Goal: Register for event/course

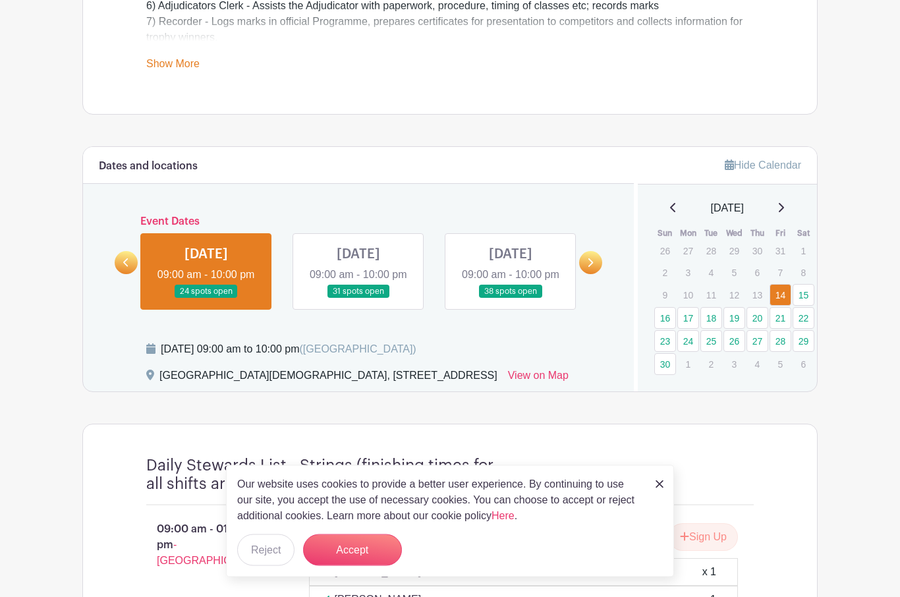
scroll to position [560, 0]
click at [664, 316] on link "16" at bounding box center [665, 318] width 22 height 22
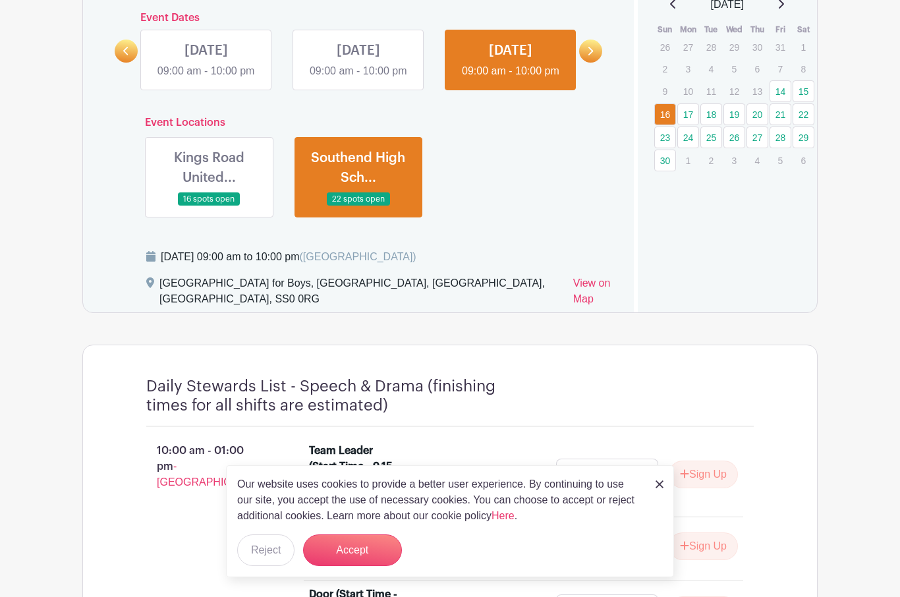
scroll to position [747, 0]
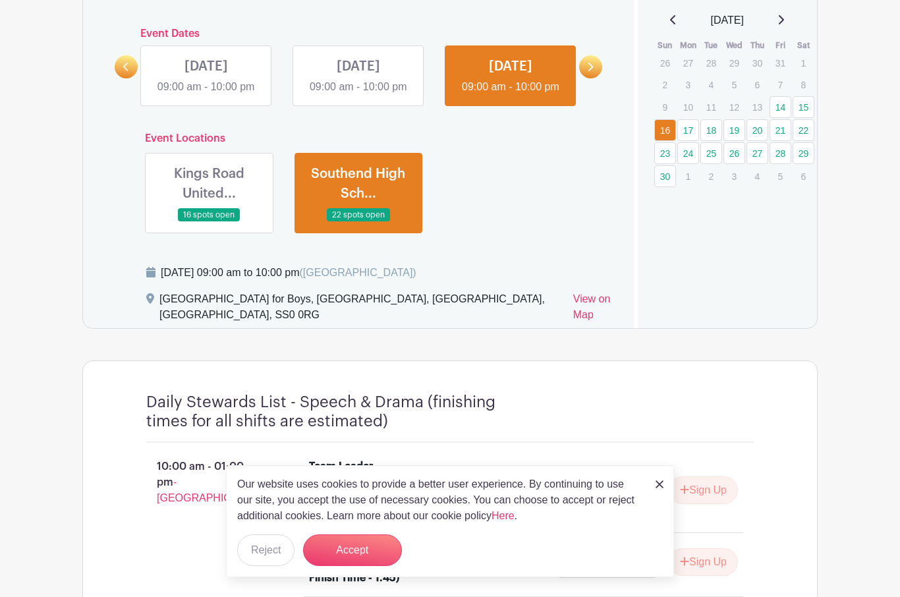
click at [668, 150] on link "23" at bounding box center [665, 153] width 22 height 22
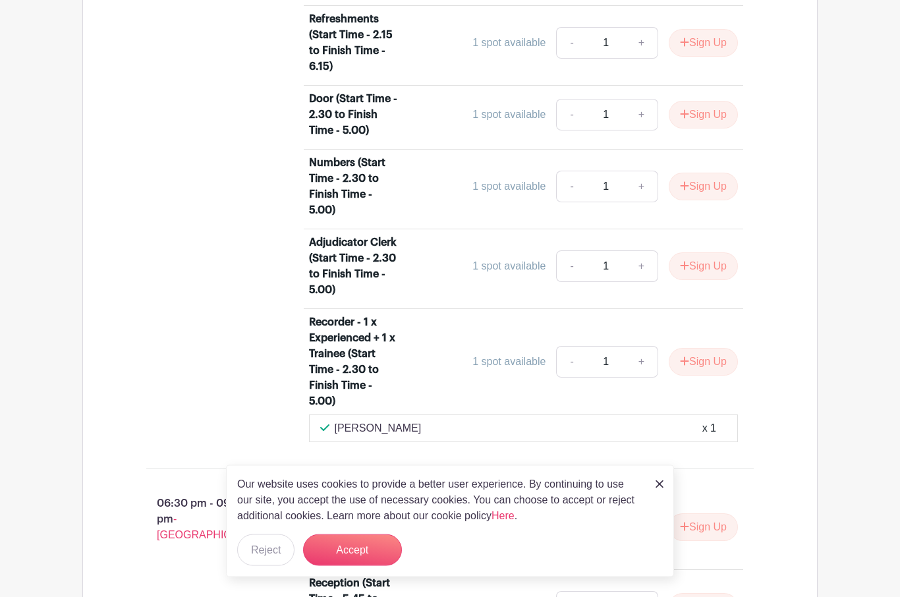
scroll to position [1229, 0]
click at [721, 280] on button "Sign Up" at bounding box center [703, 266] width 69 height 28
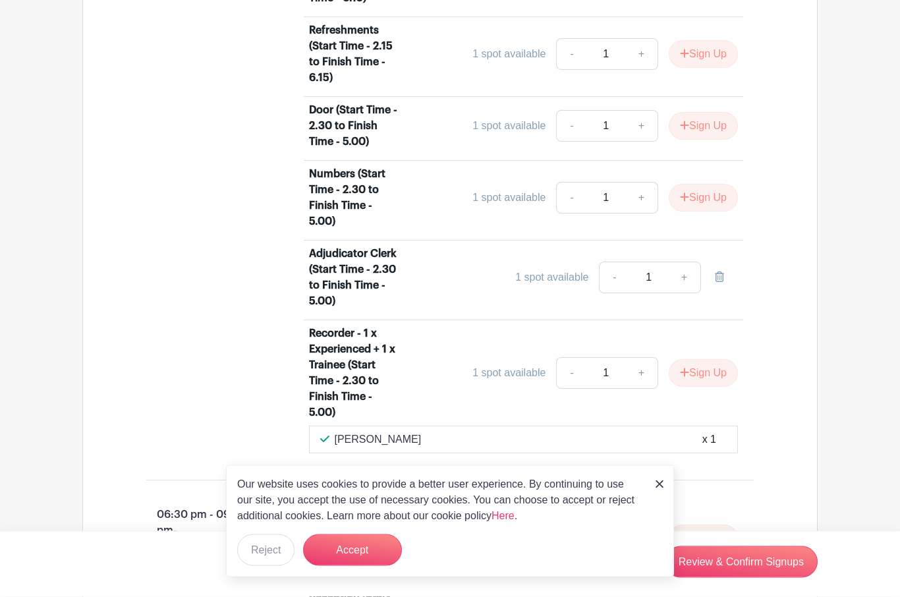
scroll to position [1218, 0]
click at [729, 293] on link at bounding box center [719, 278] width 37 height 32
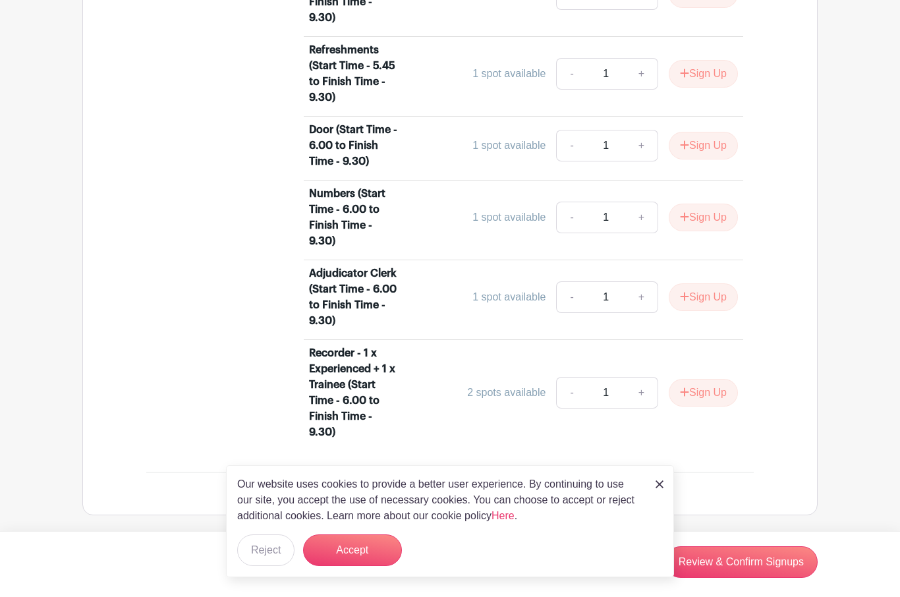
scroll to position [1845, 0]
click at [643, 312] on link "+" at bounding box center [641, 297] width 33 height 32
click at [382, 566] on button "Accept" at bounding box center [352, 551] width 99 height 32
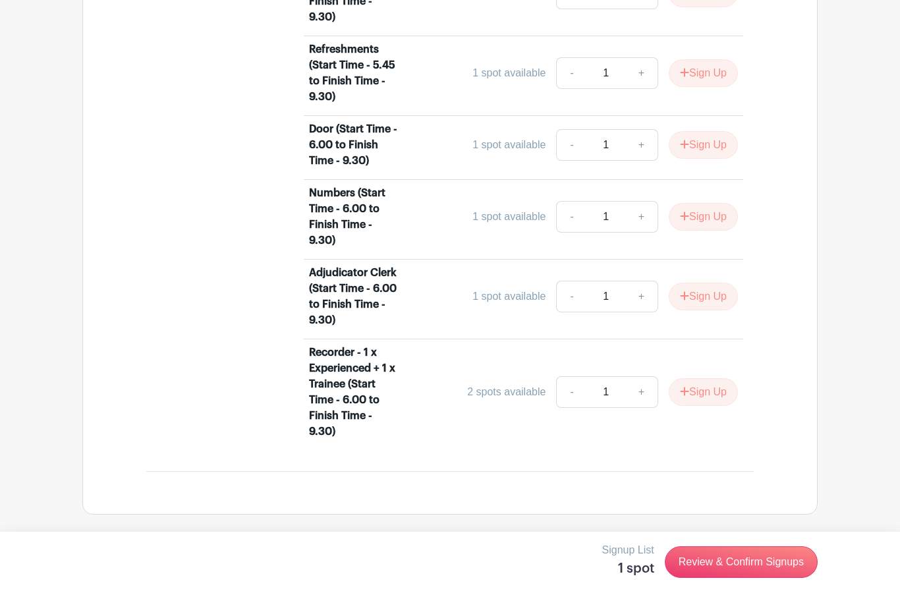
click at [643, 312] on link "+" at bounding box center [641, 297] width 33 height 32
click at [721, 310] on button "Sign Up" at bounding box center [703, 297] width 69 height 28
click at [791, 578] on link "Review & Confirm Signups" at bounding box center [741, 562] width 153 height 32
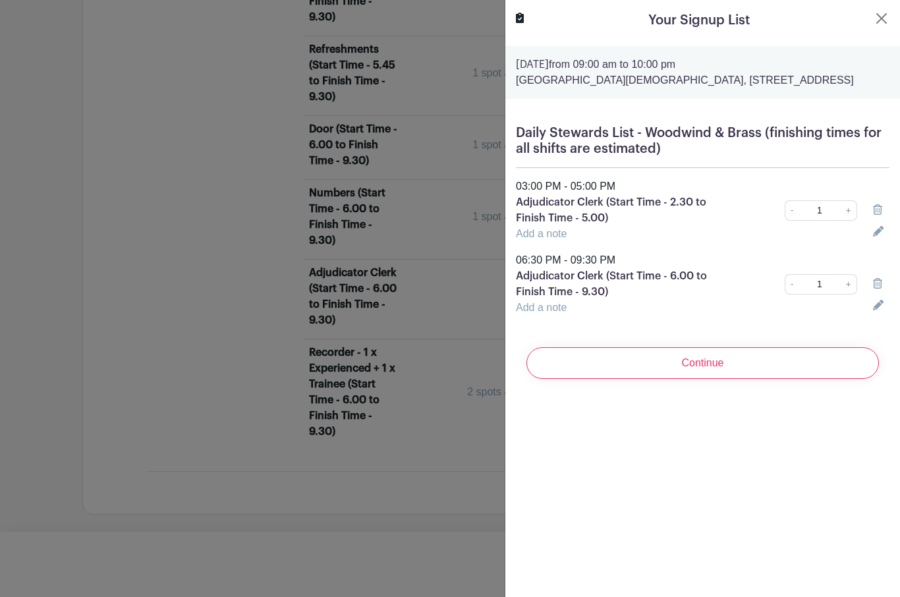
click at [881, 215] on icon at bounding box center [877, 209] width 9 height 11
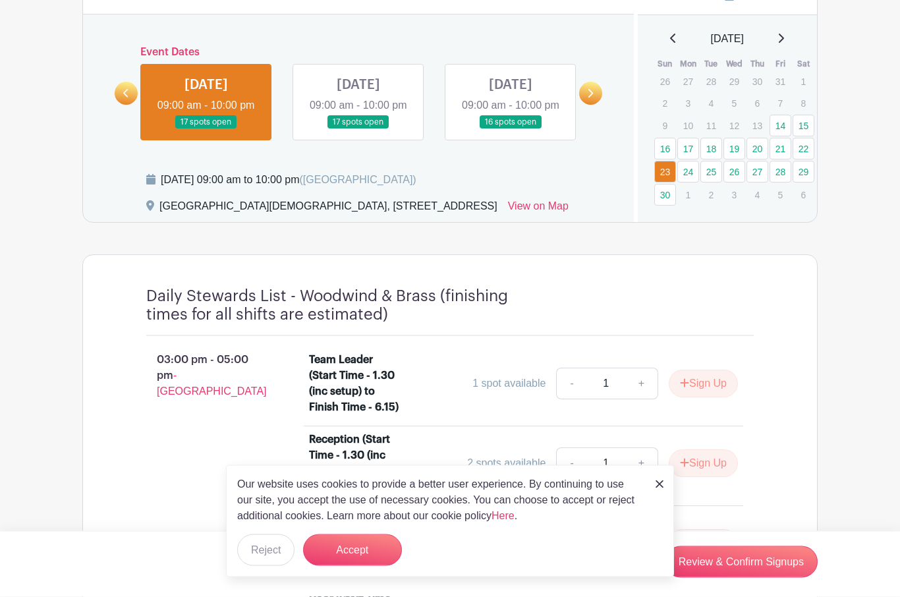
scroll to position [730, 0]
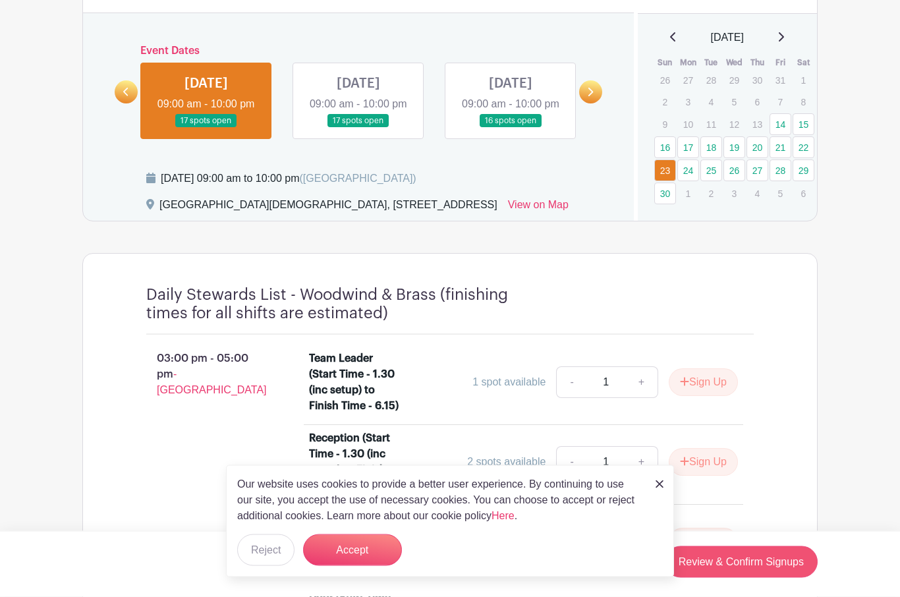
click at [799, 578] on link "Review & Confirm Signups" at bounding box center [741, 562] width 153 height 32
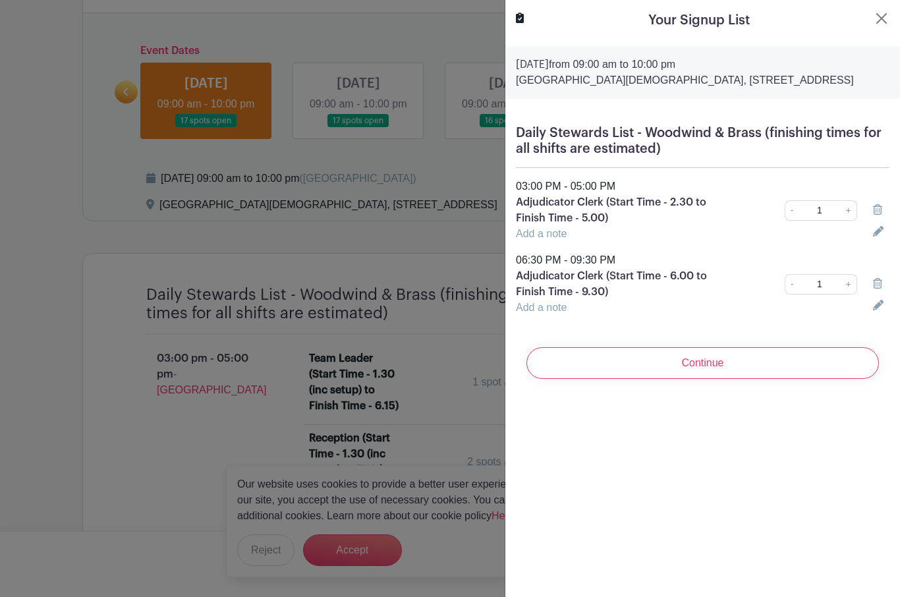
click at [878, 215] on icon at bounding box center [877, 209] width 9 height 11
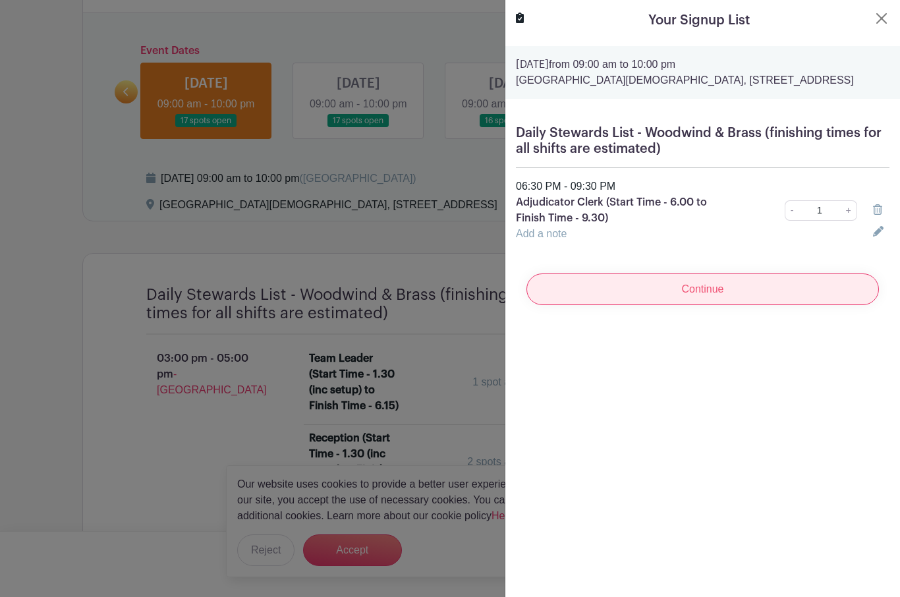
click at [826, 305] on input "Continue" at bounding box center [703, 290] width 353 height 32
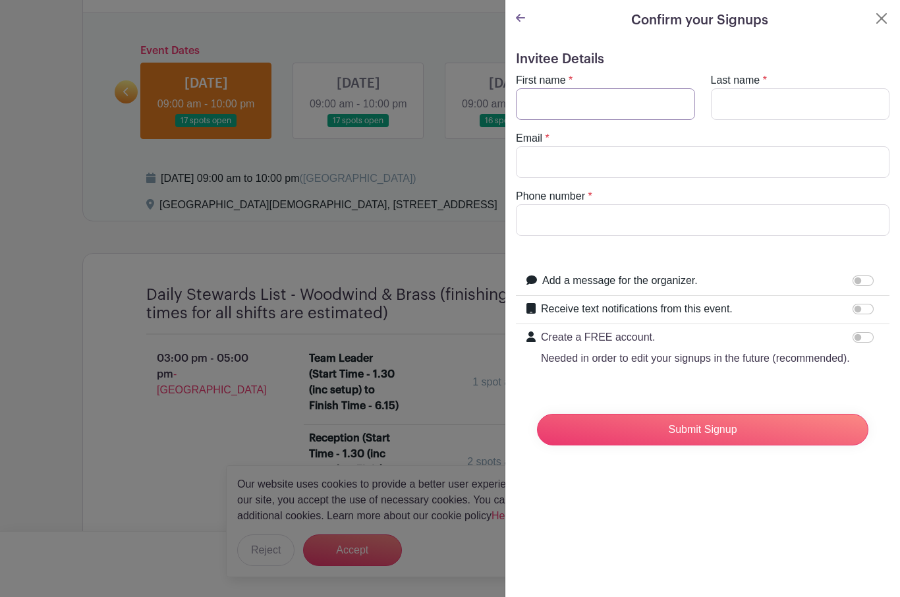
click at [641, 98] on input "First name" at bounding box center [605, 104] width 179 height 32
type input "[GEOGRAPHIC_DATA]"
click at [764, 100] on input "Last name" at bounding box center [800, 104] width 179 height 32
type input "Pang"
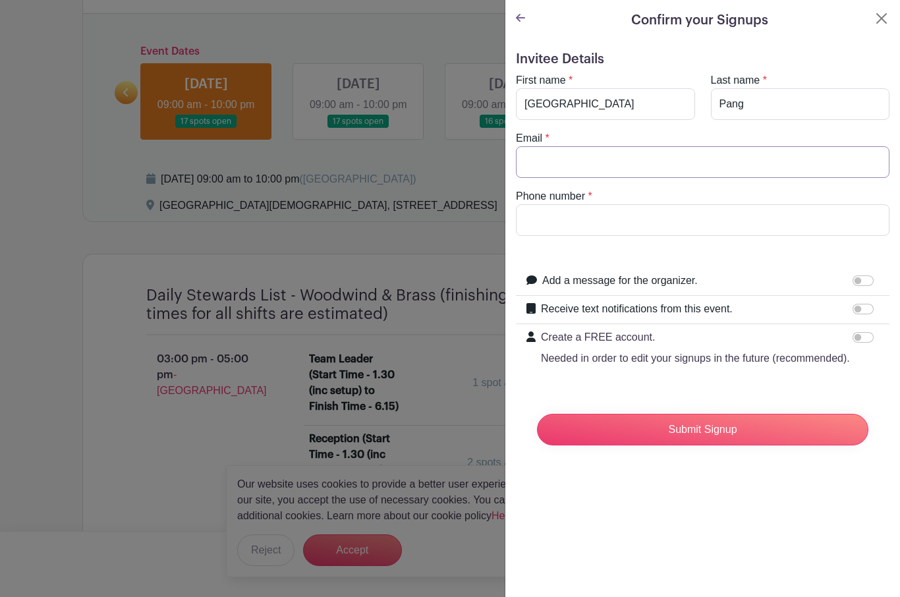
click at [650, 153] on input "Email" at bounding box center [703, 162] width 374 height 32
type input "[EMAIL_ADDRESS][DOMAIN_NAME]"
click at [663, 224] on input "Phone number" at bounding box center [703, 220] width 374 height 32
type input "07773328328"
click at [768, 279] on div "Add a message for the organizer." at bounding box center [710, 281] width 337 height 17
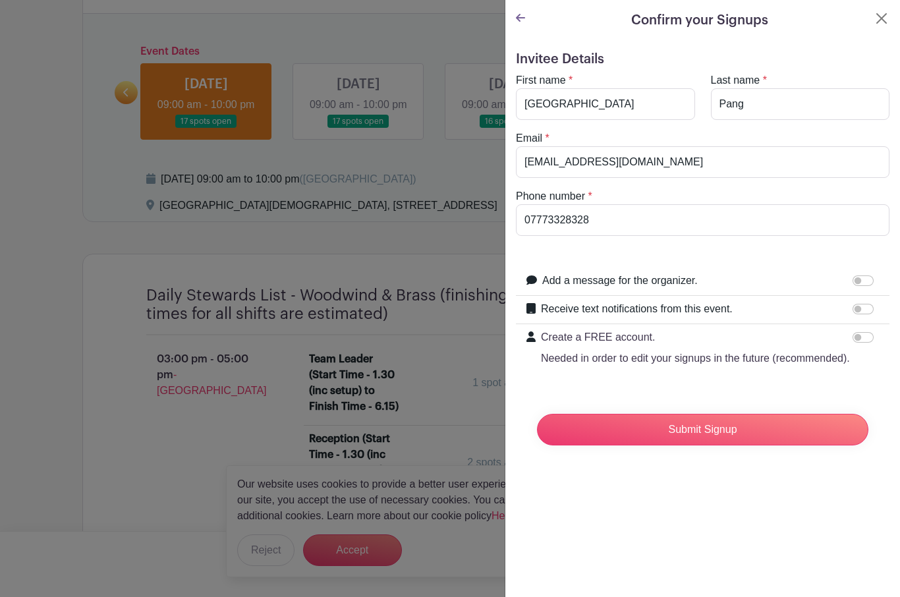
click at [872, 280] on input "Add a message for the organizer." at bounding box center [863, 281] width 21 height 11
checkbox input "true"
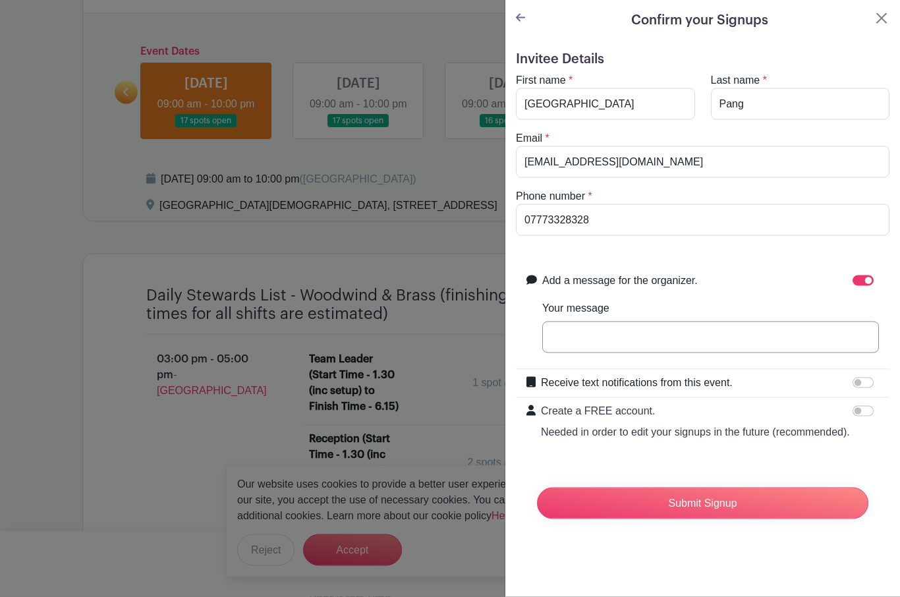
click at [741, 335] on input "Your message" at bounding box center [710, 338] width 337 height 32
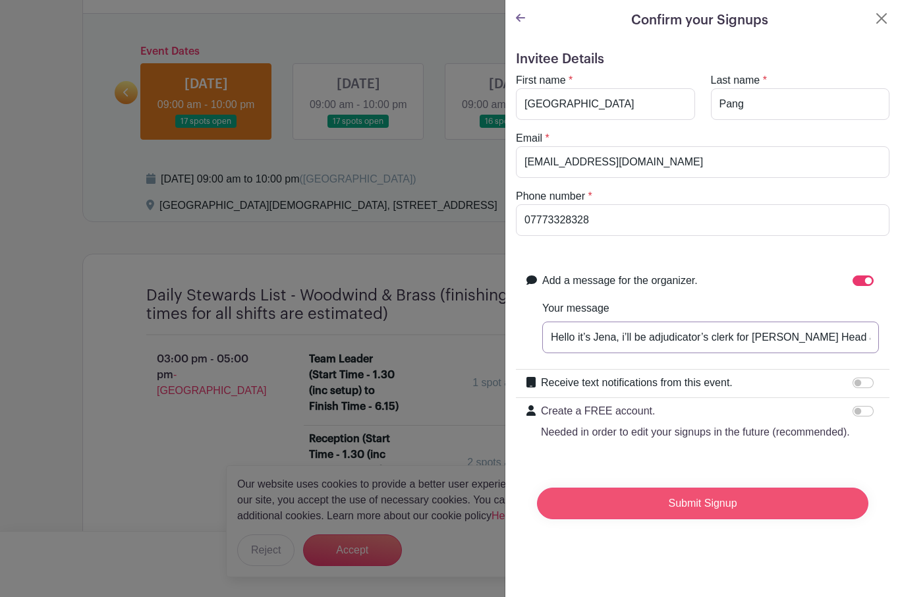
type input "Hello it’s Jena, i’ll be adjudicator’s clerk for [PERSON_NAME] Head award"
click at [796, 505] on input "Submit Signup" at bounding box center [703, 504] width 332 height 32
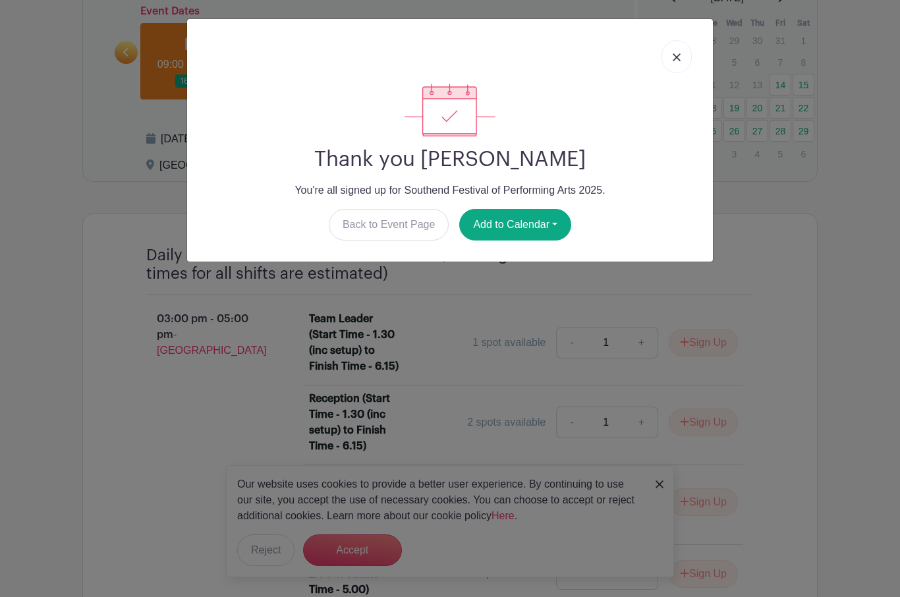
scroll to position [776, 0]
